Goal: Transaction & Acquisition: Purchase product/service

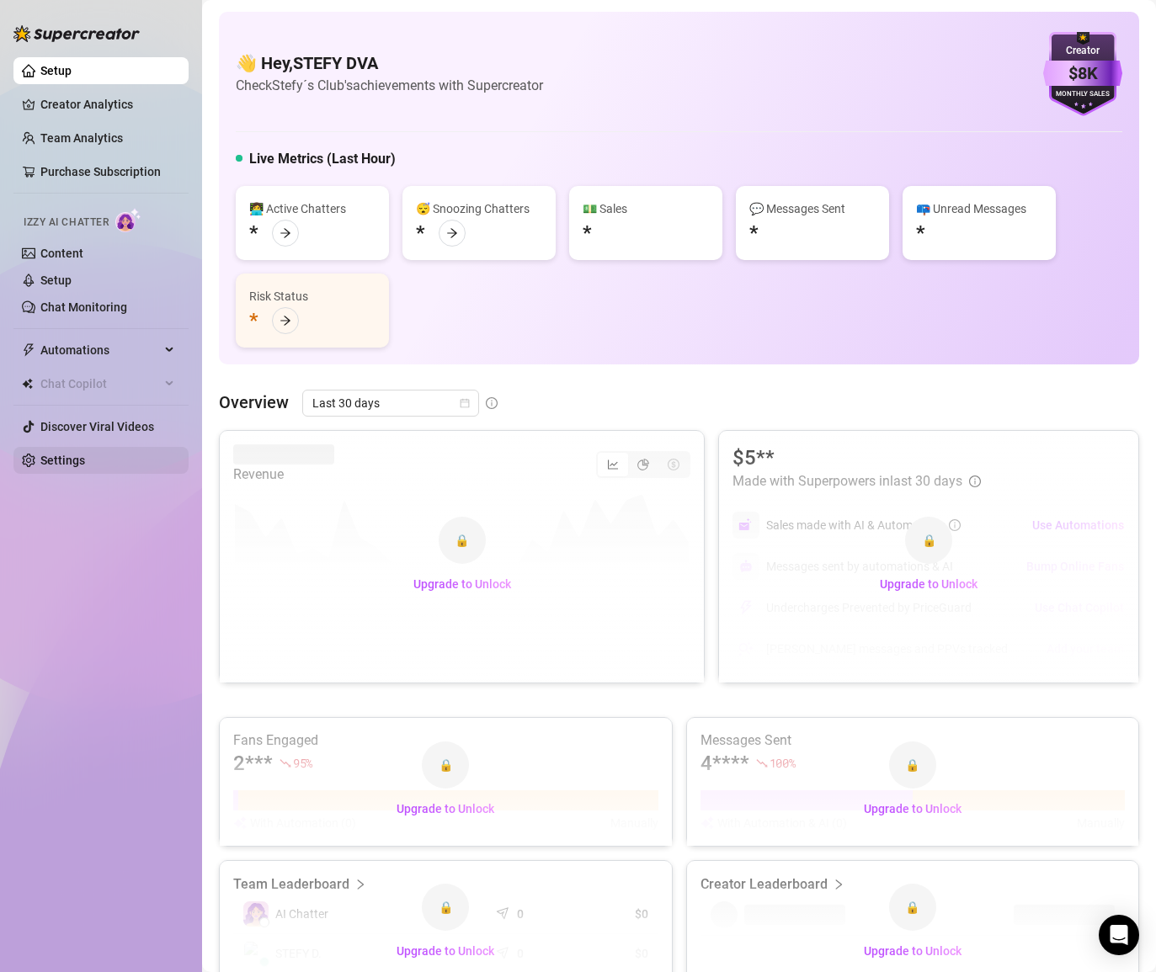
click at [46, 454] on link "Settings" at bounding box center [62, 460] width 45 height 13
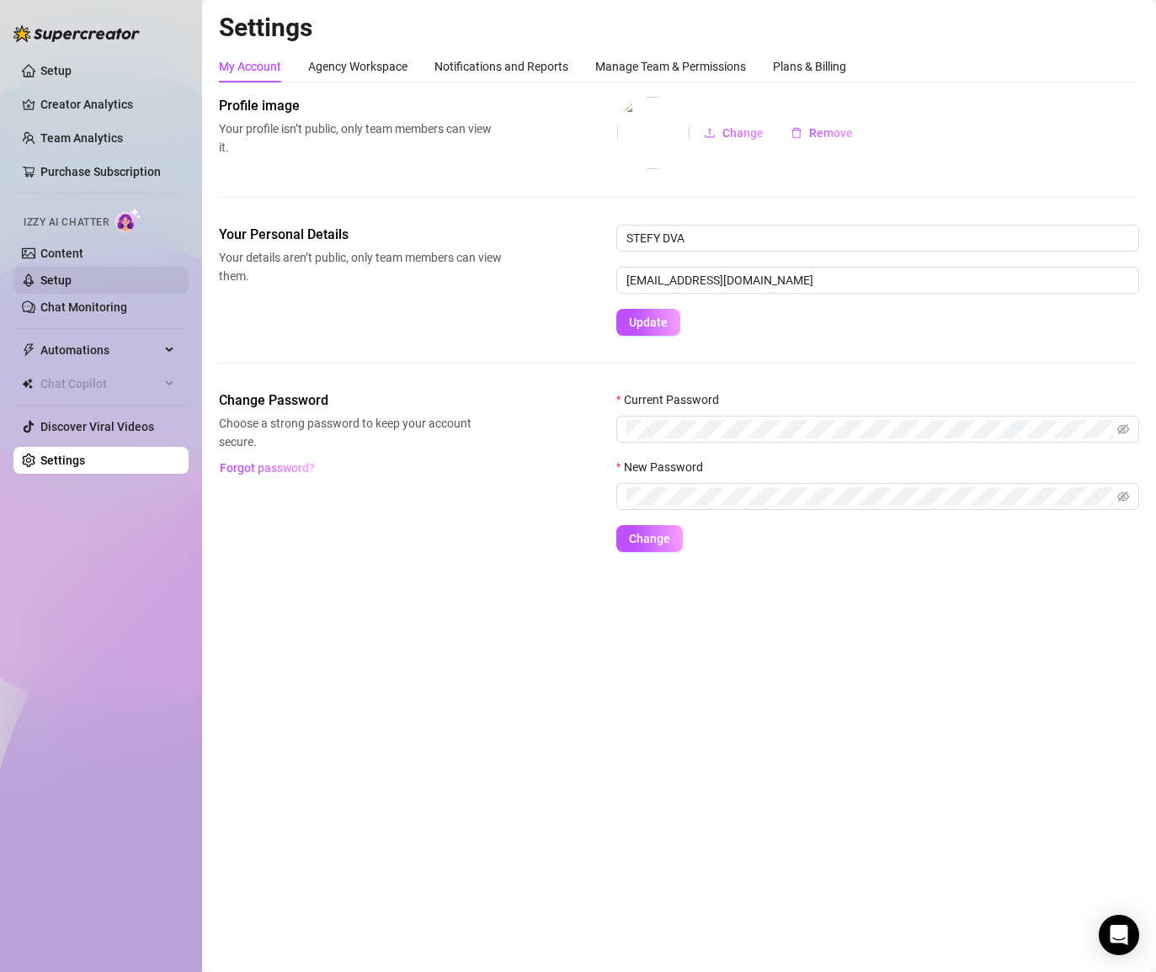
click at [72, 274] on link "Setup" at bounding box center [55, 280] width 31 height 13
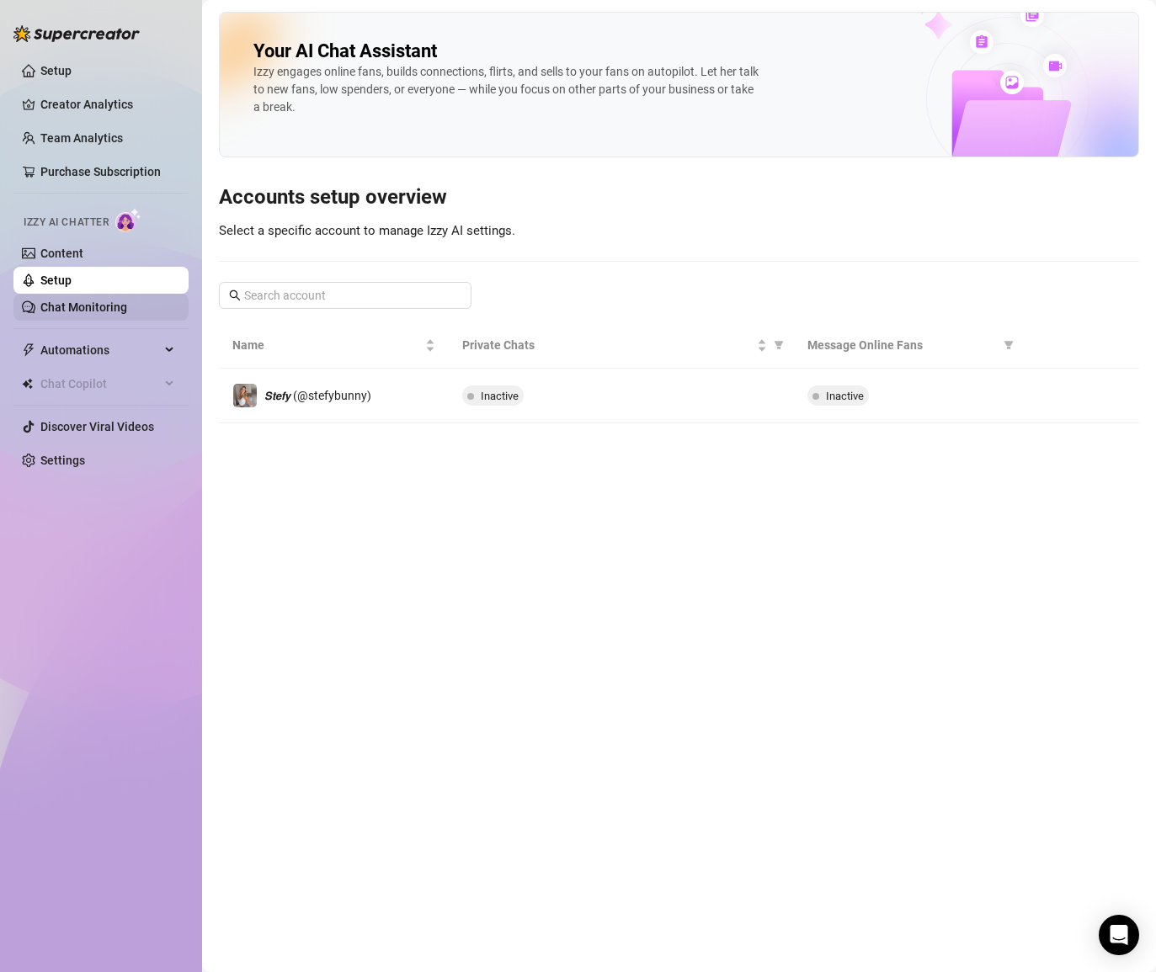
click at [115, 304] on link "Chat Monitoring" at bounding box center [83, 307] width 87 height 13
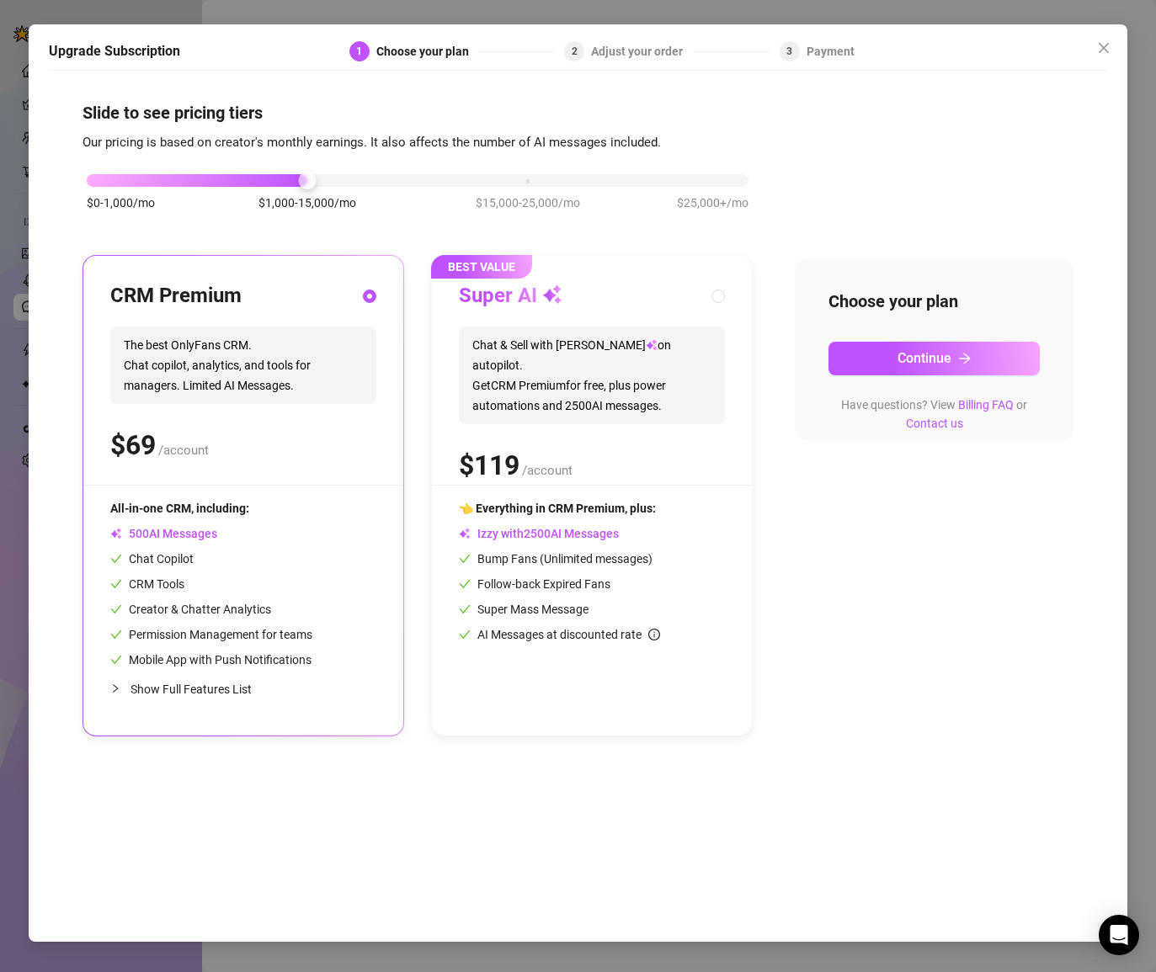
click at [596, 465] on div "$ /account" at bounding box center [592, 465] width 266 height 42
radio input "false"
radio input "true"
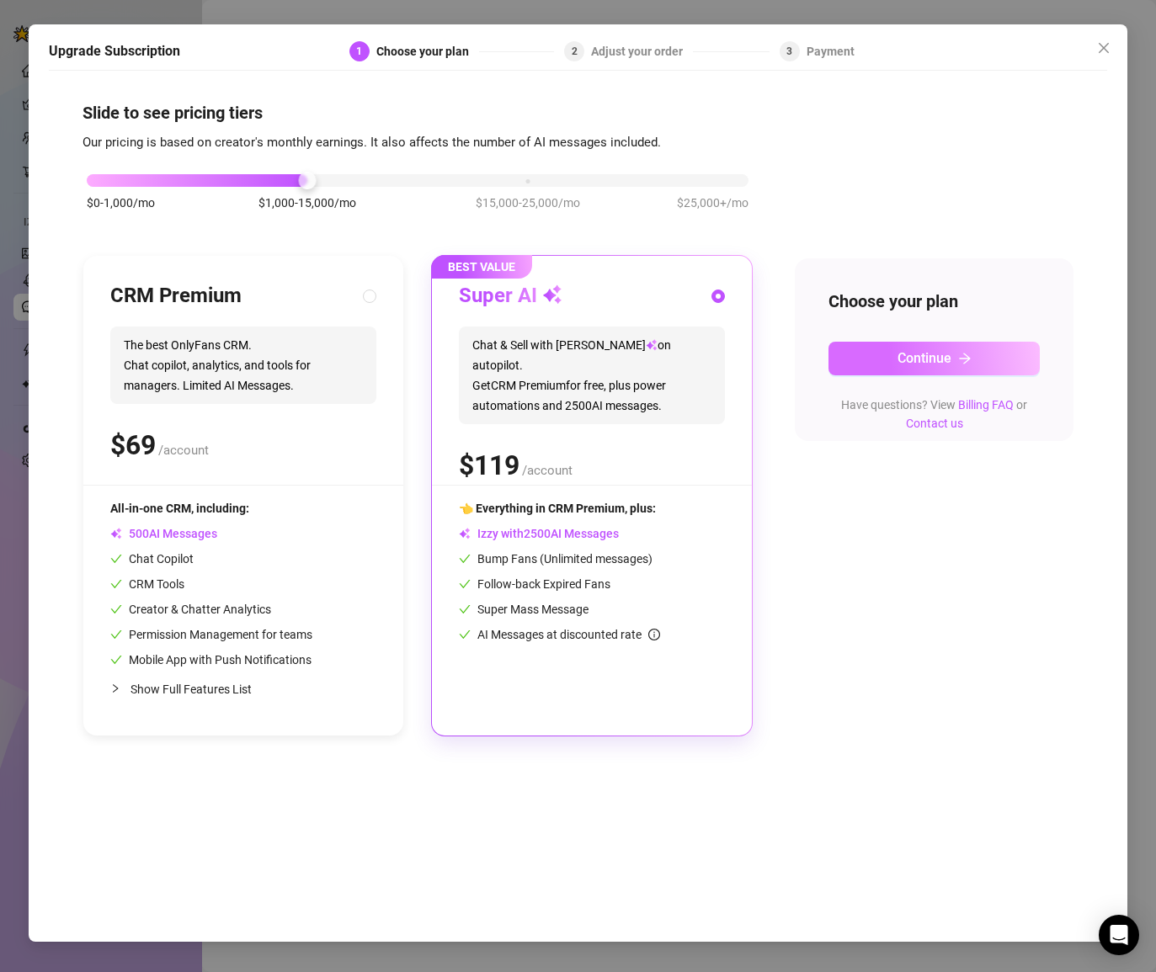
click at [970, 359] on icon "arrow-right" at bounding box center [964, 358] width 13 height 13
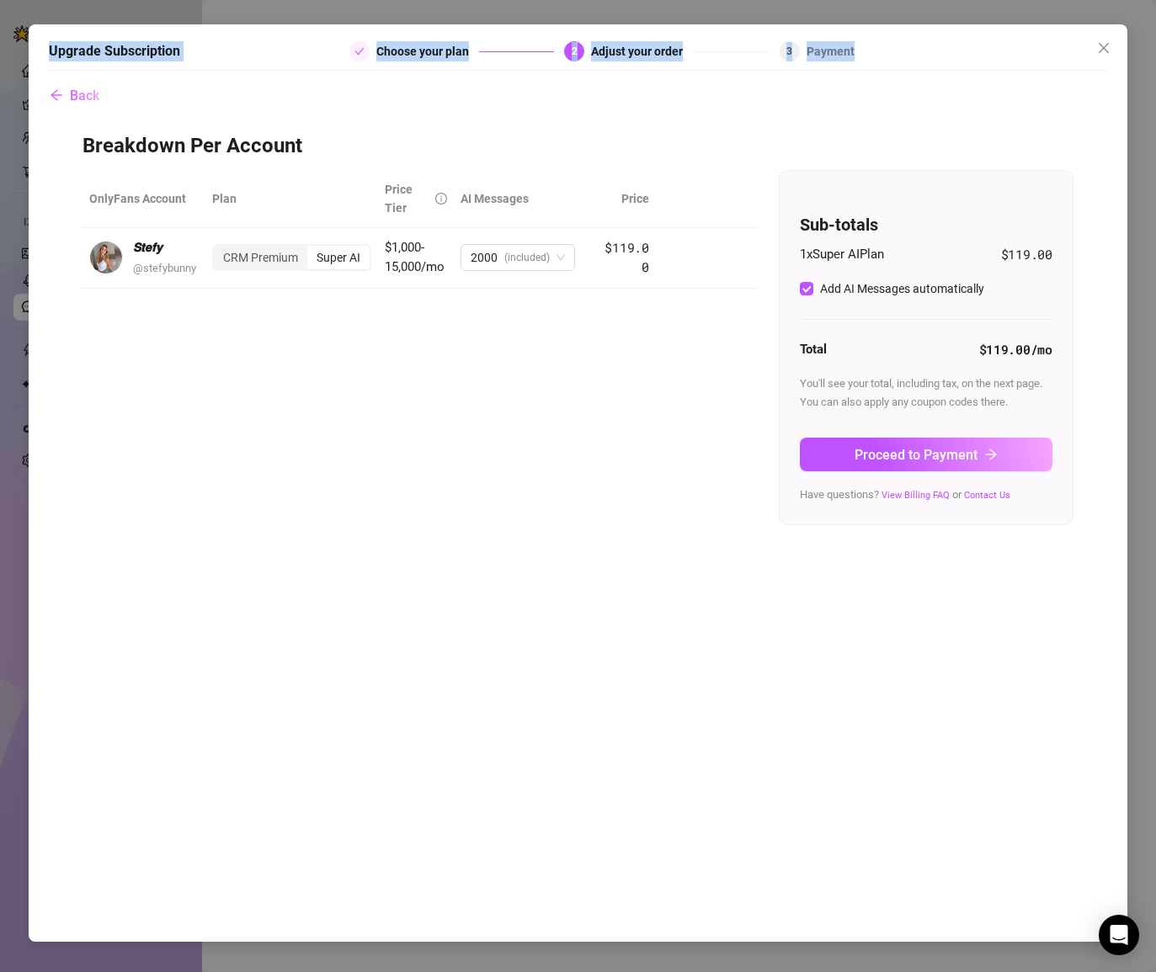
drag, startPoint x: 1053, startPoint y: 35, endPoint x: 1176, endPoint y: -83, distance: 170.3
click at [1155, 0] on html "Setup Creator Analytics Team Analytics Purchase Subscription Izzy AI Chatter Co…" at bounding box center [578, 486] width 1156 height 972
click at [1120, 45] on div "Upgrade Subscription Choose your plan 2 Adjust your order 3 Payment Back Breakd…" at bounding box center [578, 483] width 1098 height 918
click at [1106, 49] on icon "close" at bounding box center [1103, 47] width 13 height 13
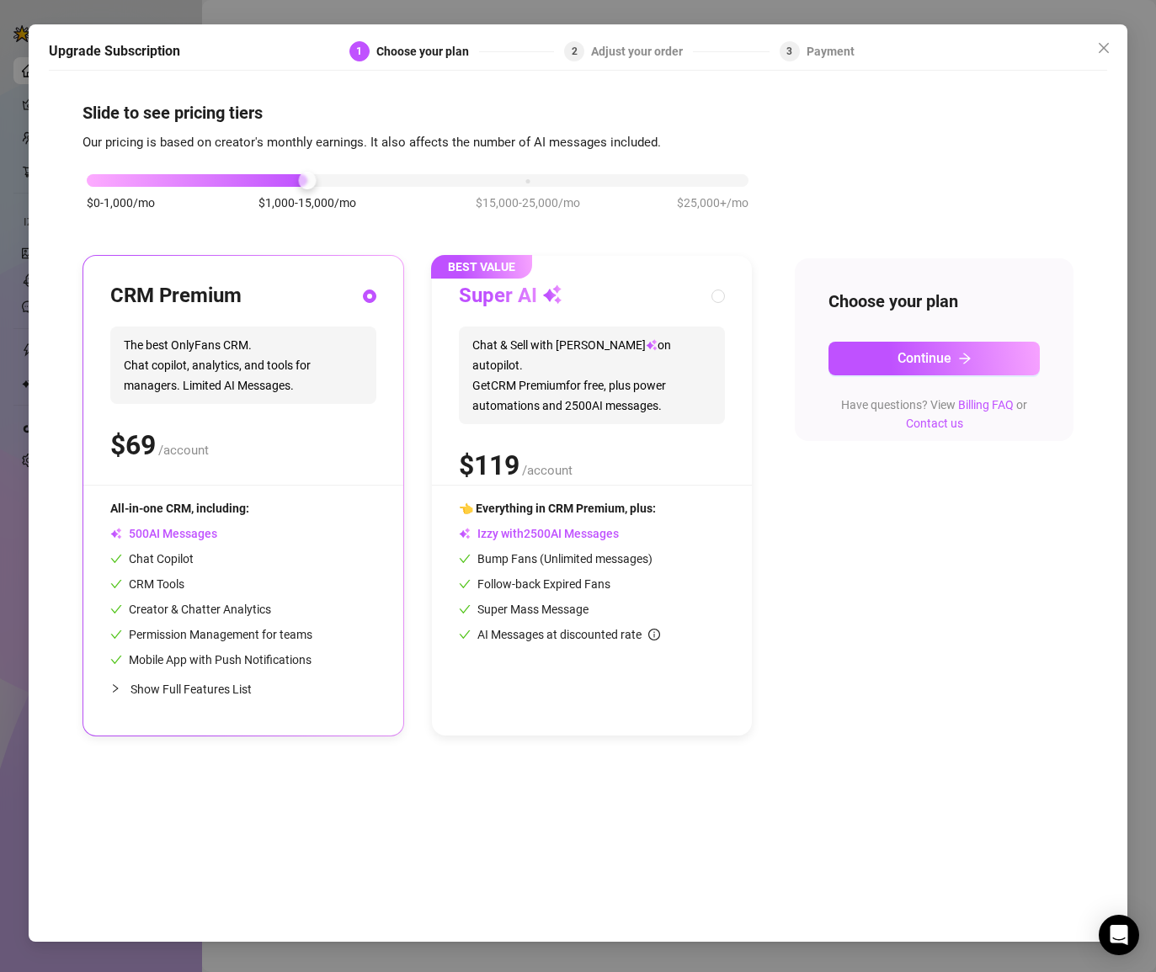
click at [572, 566] on div "👈 Everything in CRM Premium, plus: Izzy with AI Messages Bump Fans (Unlimited m…" at bounding box center [592, 571] width 266 height 145
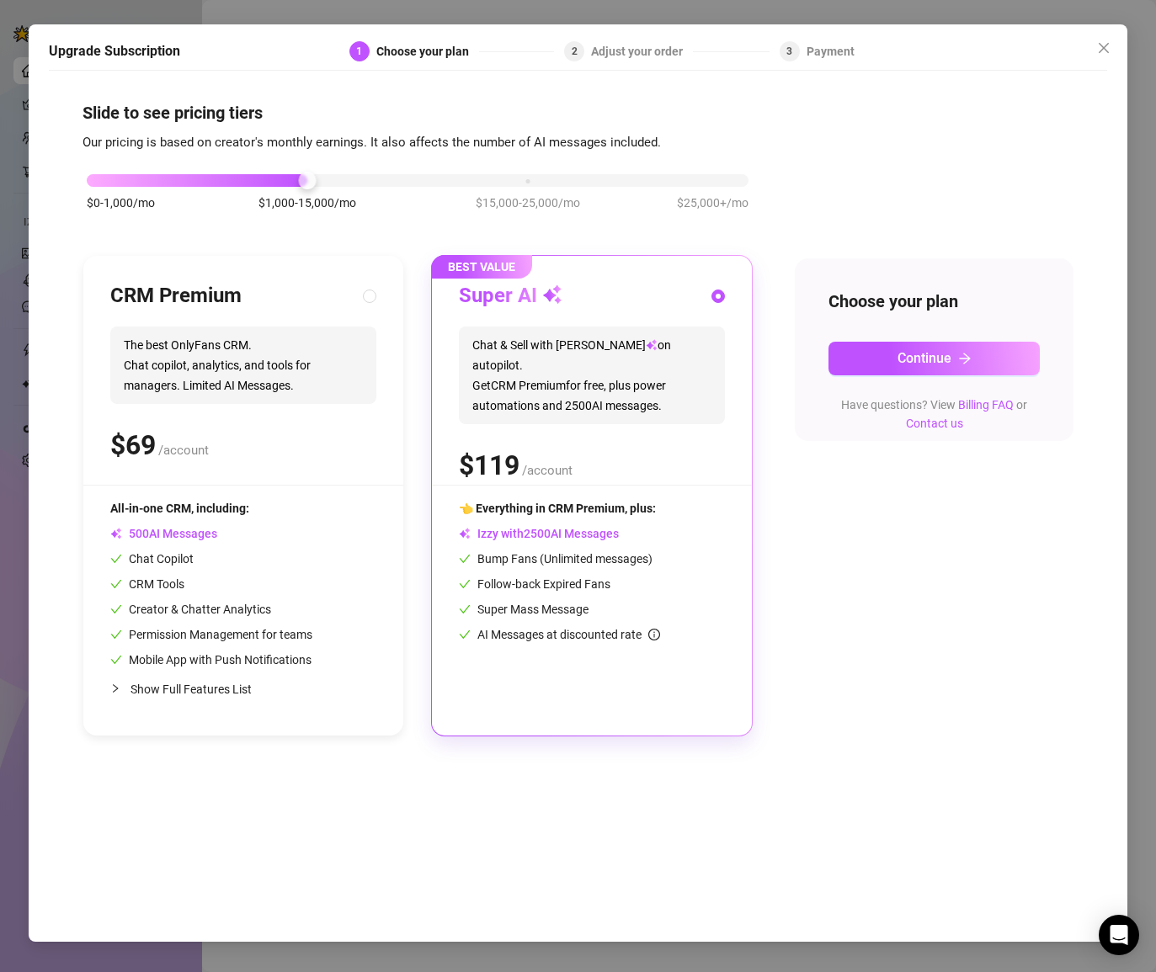
radio input "false"
radio input "true"
click at [574, 398] on span "5" at bounding box center [575, 405] width 7 height 15
click at [944, 375] on div "Choose your plan Continue Have questions? View Billing FAQ or Contact us" at bounding box center [934, 349] width 278 height 183
click at [943, 372] on button "Continue" at bounding box center [933, 359] width 210 height 34
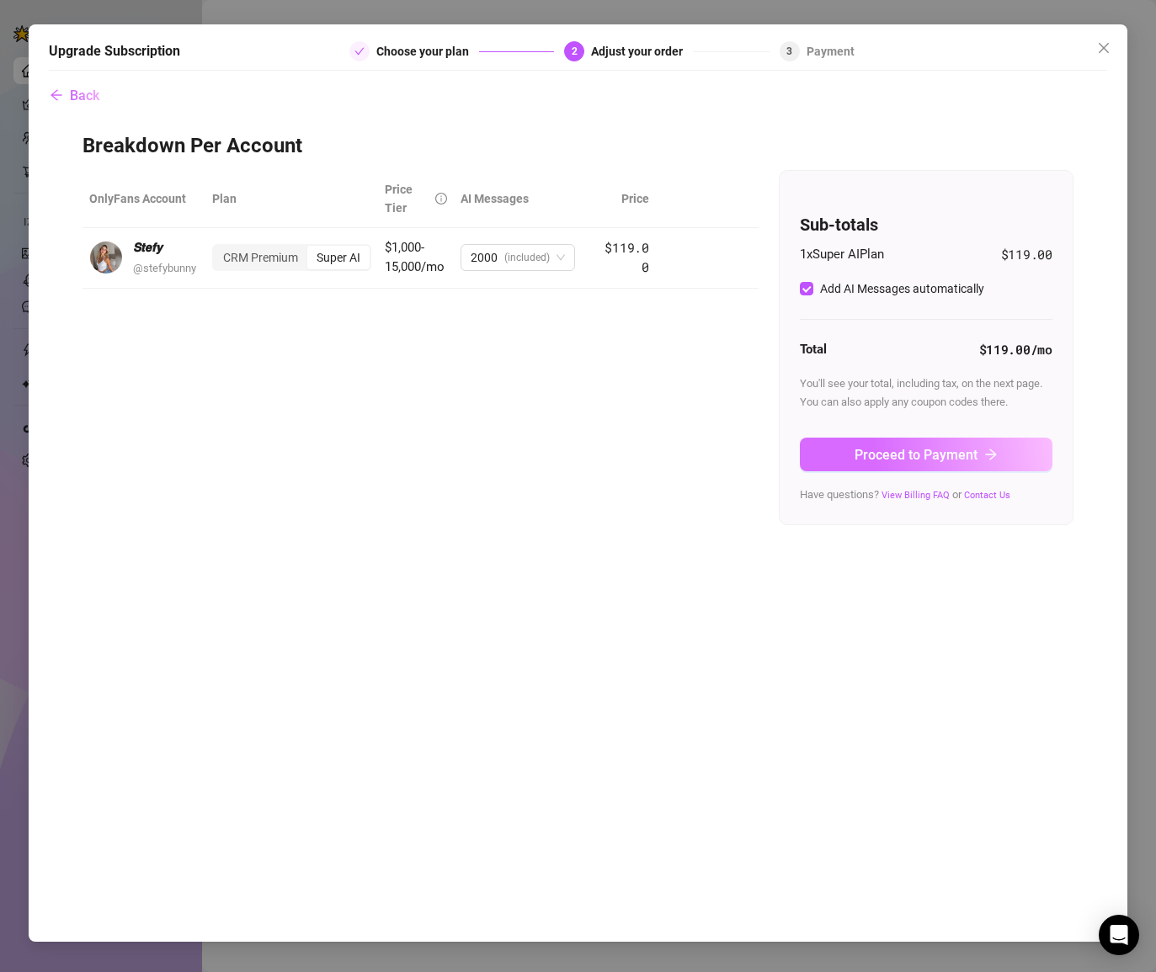
click at [937, 459] on span "Proceed to Payment" at bounding box center [915, 455] width 123 height 16
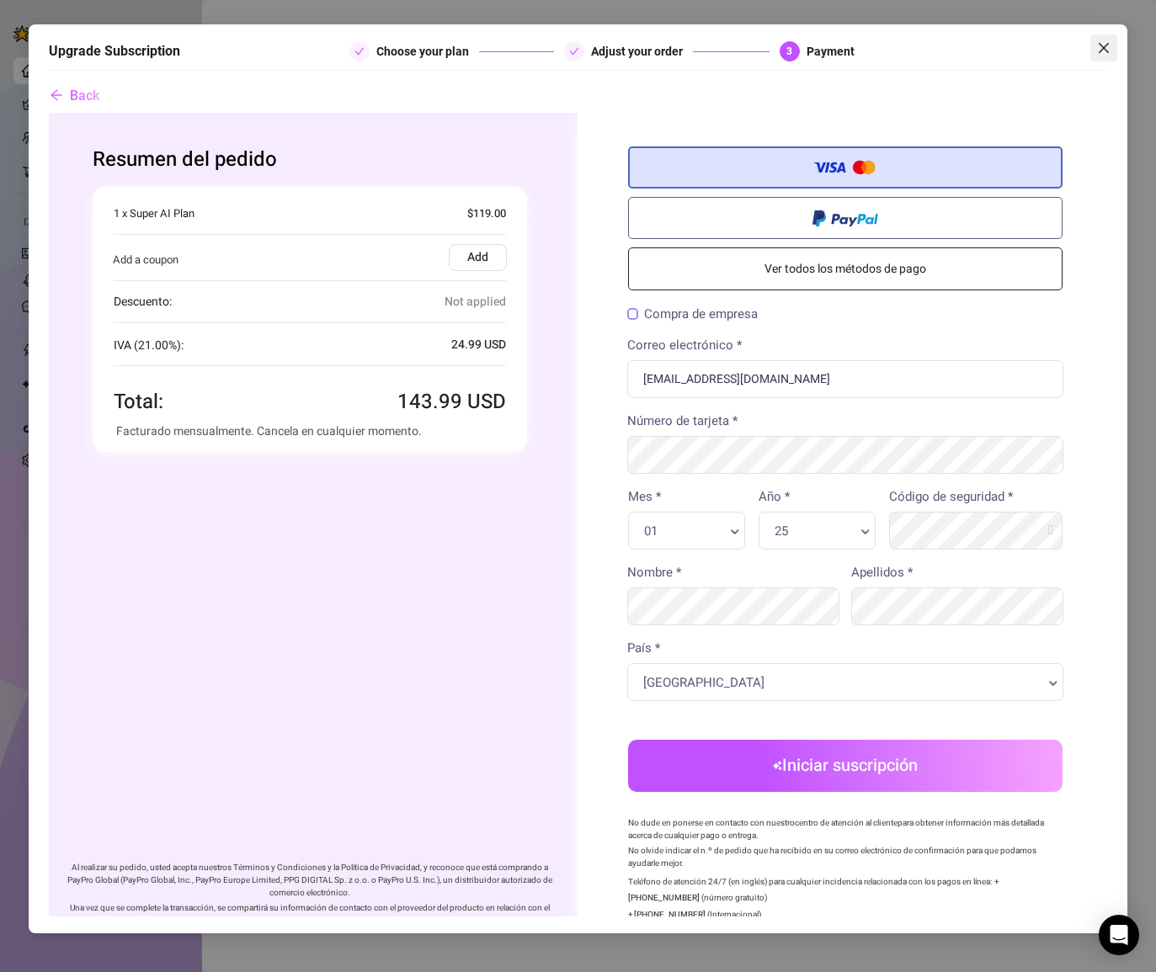
click at [1110, 48] on span "Close" at bounding box center [1103, 47] width 27 height 13
